Goal: Information Seeking & Learning: Learn about a topic

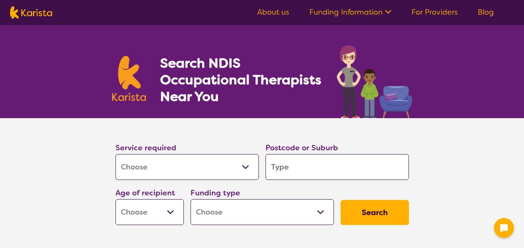
select select "[MEDICAL_DATA]"
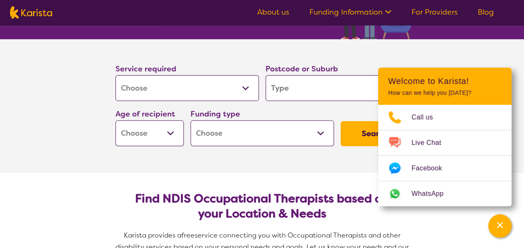
scroll to position [85, 0]
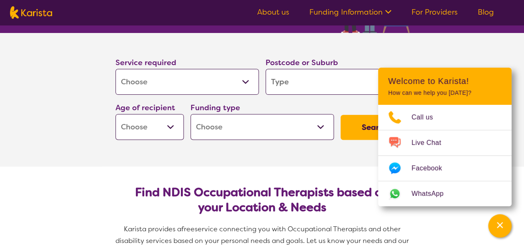
click at [327, 81] on input "search" at bounding box center [338, 82] width 144 height 26
type input "4"
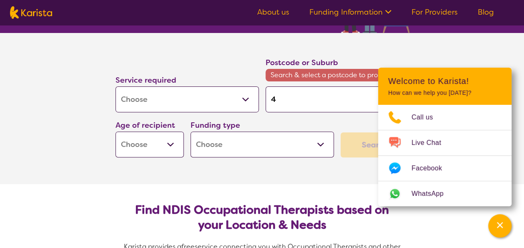
type input "40"
type input "405"
type input "4051"
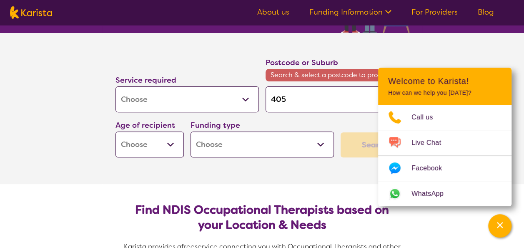
type input "4051"
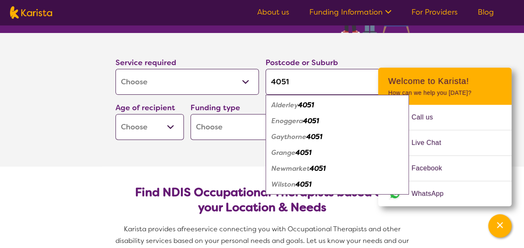
type input "4051"
click at [297, 165] on em "Newmarket" at bounding box center [291, 168] width 38 height 9
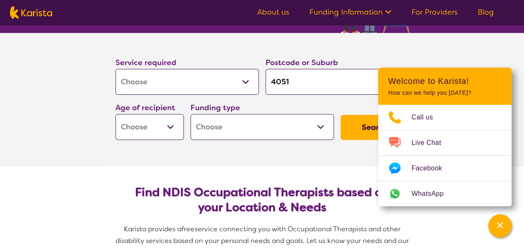
click at [170, 123] on select "Early Childhood - 0 to 9 Child - 10 to 11 Adolescent - 12 to 17 Adult - 18 to 6…" at bounding box center [150, 127] width 68 height 26
select select "AS"
click at [116, 114] on select "Early Childhood - 0 to 9 Child - 10 to 11 Adolescent - 12 to 17 Adult - 18 to 6…" at bounding box center [150, 127] width 68 height 26
select select "AS"
click at [272, 122] on select "Home Care Package (HCP) National Disability Insurance Scheme (NDIS) I don't know" at bounding box center [263, 127] width 144 height 26
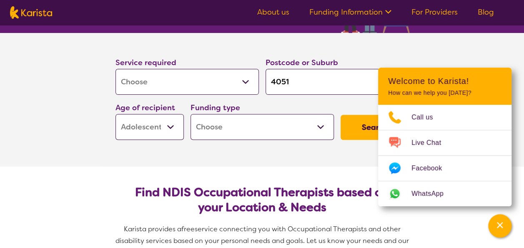
select select "i-don-t-know"
click at [191, 114] on select "Home Care Package (HCP) National Disability Insurance Scheme (NDIS) I don't know" at bounding box center [263, 127] width 144 height 26
select select "i-don-t-know"
click at [373, 122] on button "Search" at bounding box center [375, 127] width 68 height 25
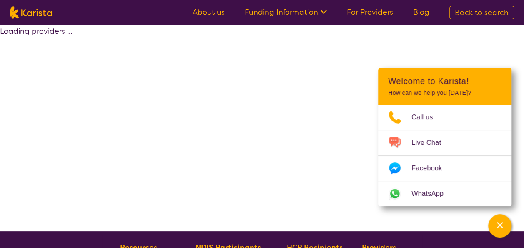
select select "[MEDICAL_DATA]"
select select "AS"
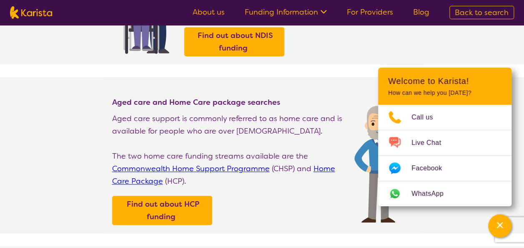
scroll to position [187, 0]
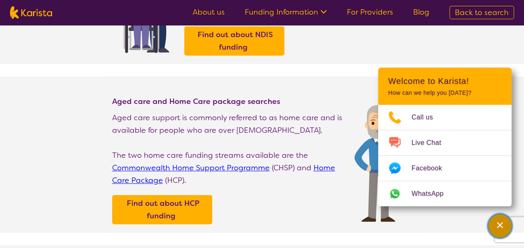
click at [499, 224] on icon "Channel Menu" at bounding box center [500, 225] width 8 height 8
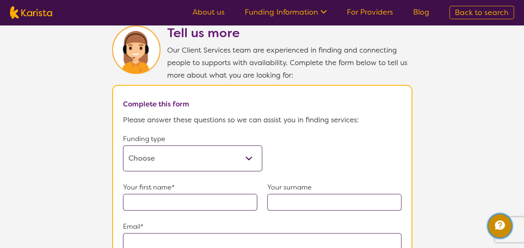
scroll to position [421, 0]
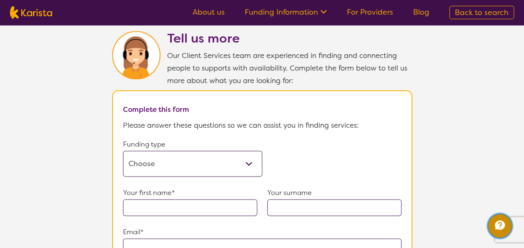
select select "[MEDICAL_DATA]"
select select "AS"
select select "i-don-t-know"
select select "[MEDICAL_DATA]"
select select "AS"
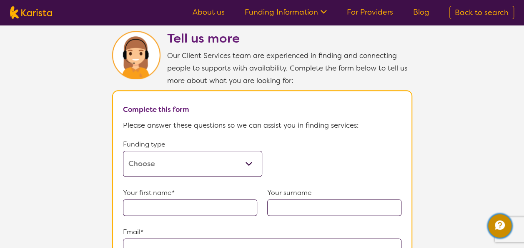
select select "i-don-t-know"
